Goal: Download file/media

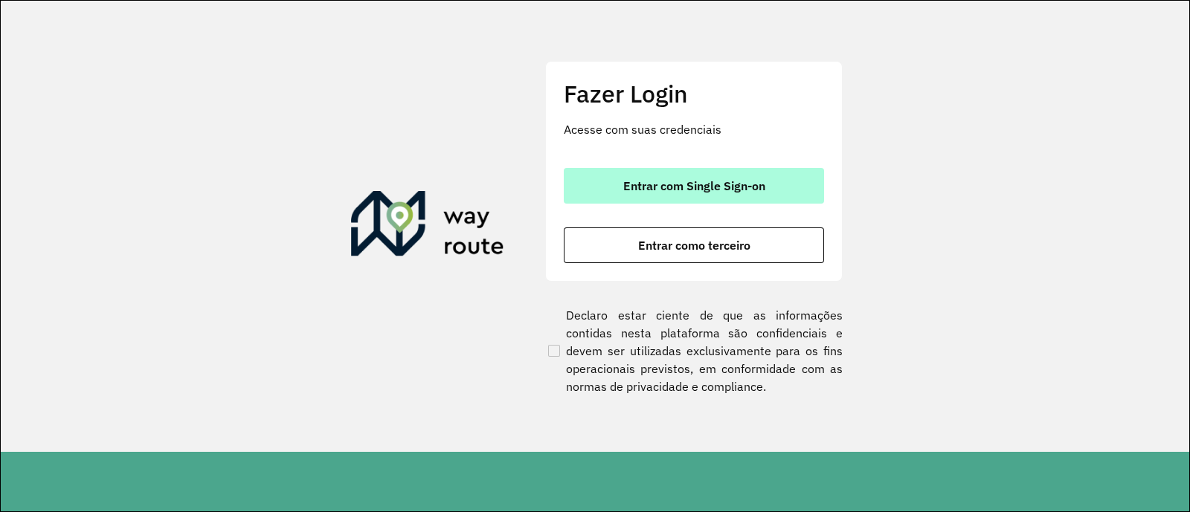
click at [748, 199] on button "Entrar com Single Sign-on" at bounding box center [694, 186] width 260 height 36
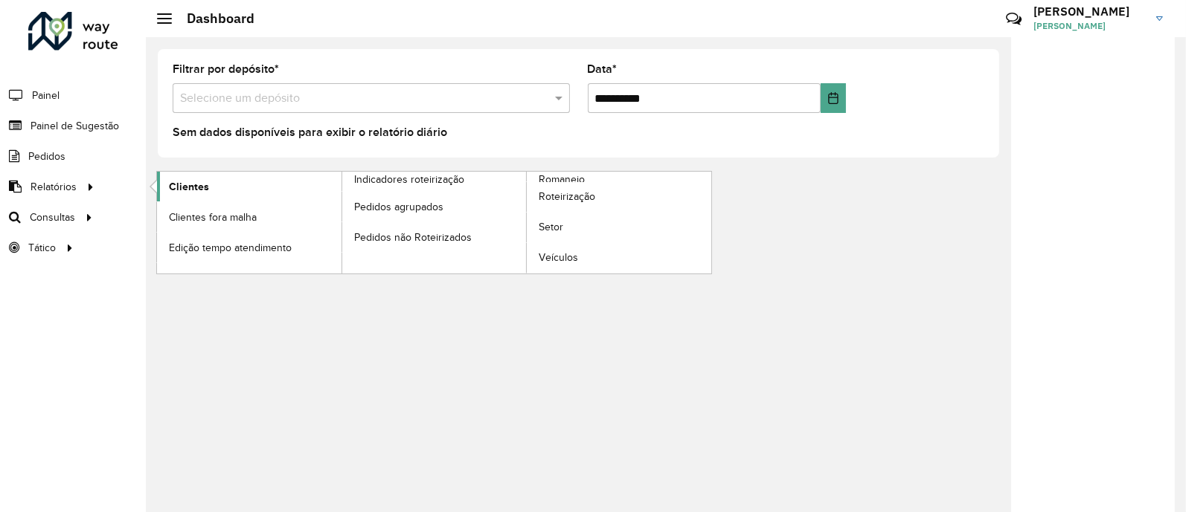
click at [167, 186] on link "Clientes" at bounding box center [249, 187] width 184 height 30
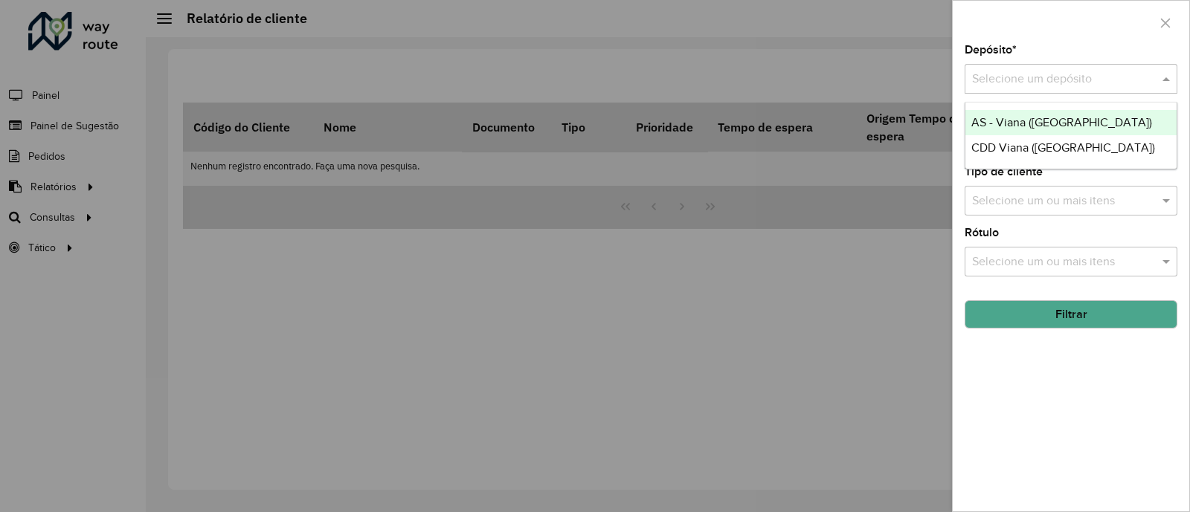
click at [1053, 86] on input "text" at bounding box center [1056, 80] width 168 height 18
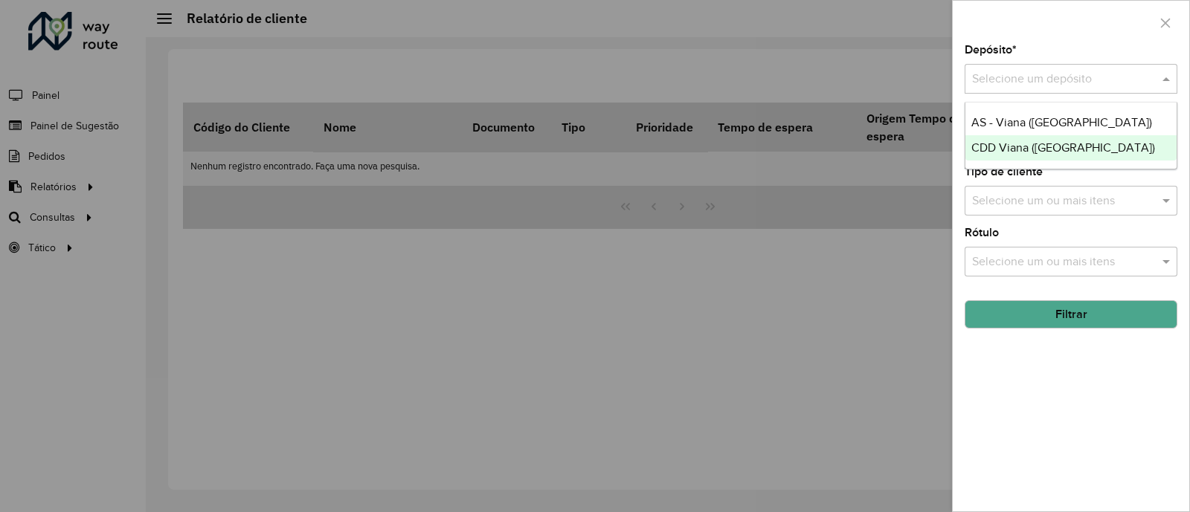
click at [1060, 137] on div "CDD Viana ([GEOGRAPHIC_DATA])" at bounding box center [1070, 147] width 211 height 25
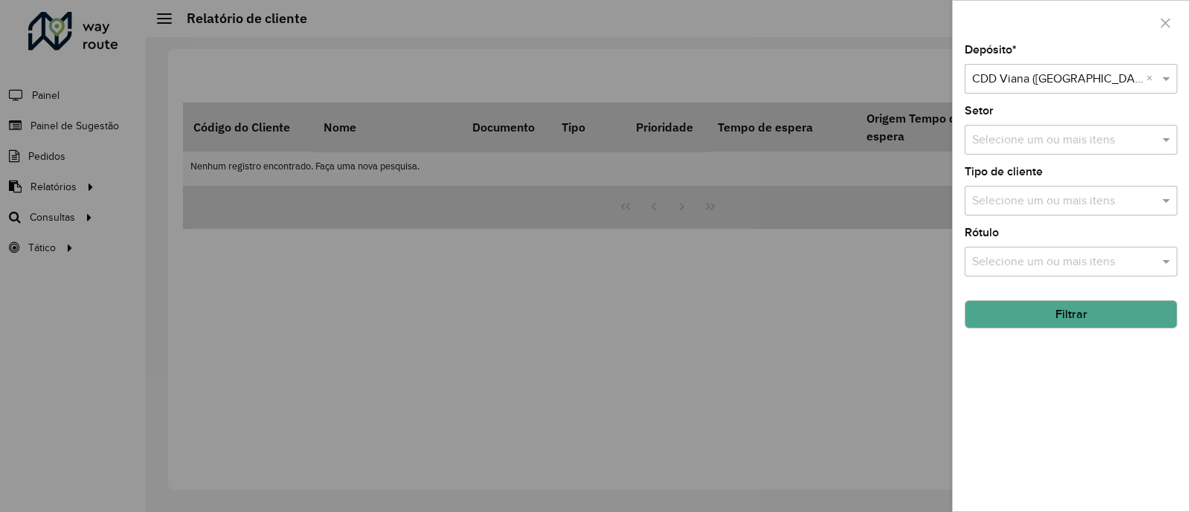
click at [1104, 310] on button "Filtrar" at bounding box center [1071, 314] width 213 height 28
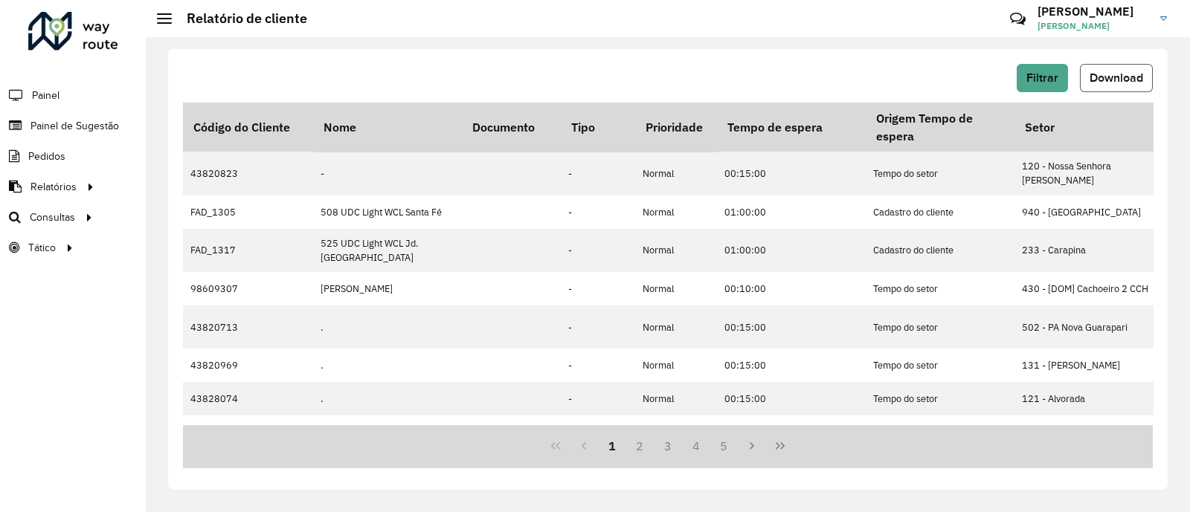
click at [1111, 72] on span "Download" at bounding box center [1117, 77] width 54 height 13
